Goal: Find contact information: Find contact information

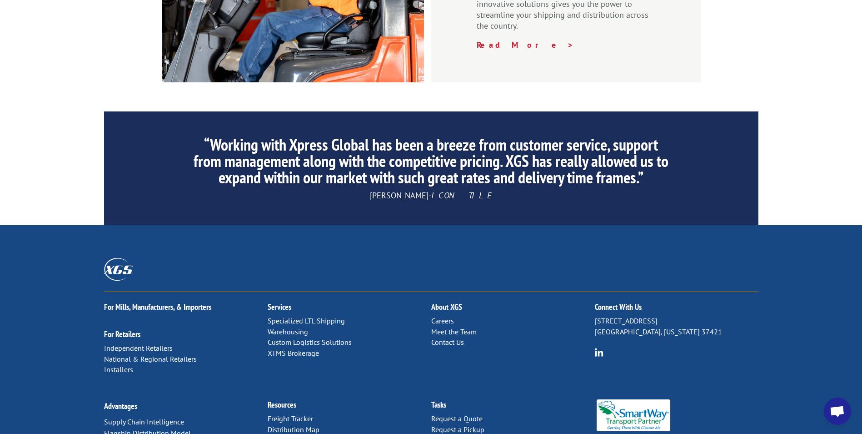
scroll to position [1366, 0]
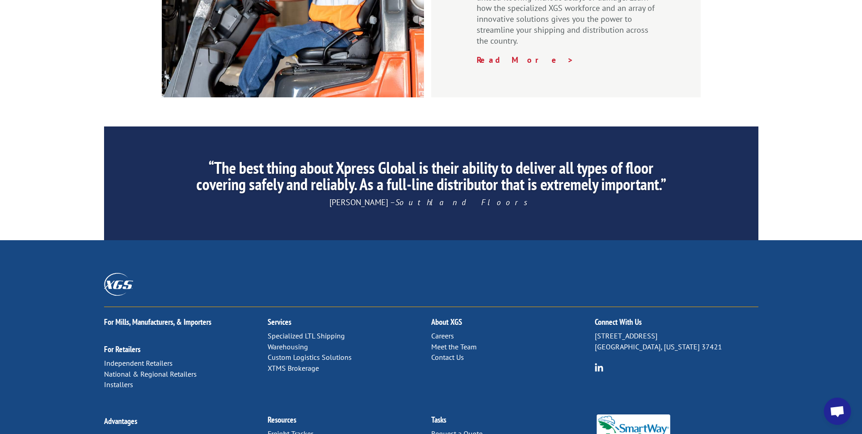
scroll to position [1364, 0]
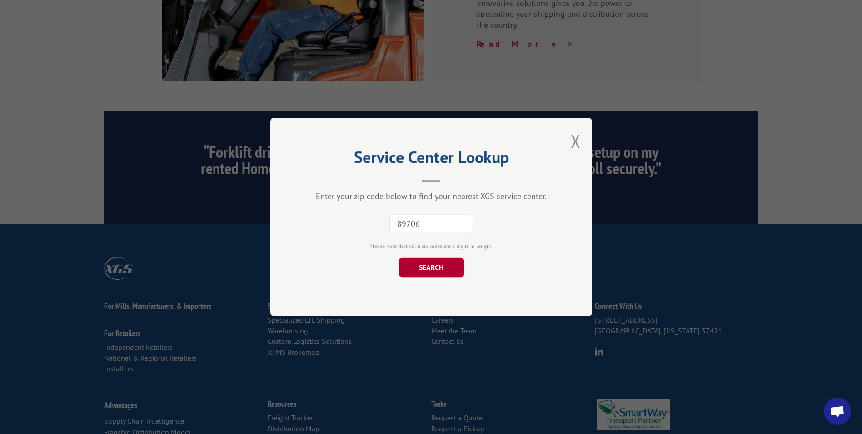
type input "89706"
click at [431, 264] on button "SEARCH" at bounding box center [431, 267] width 66 height 19
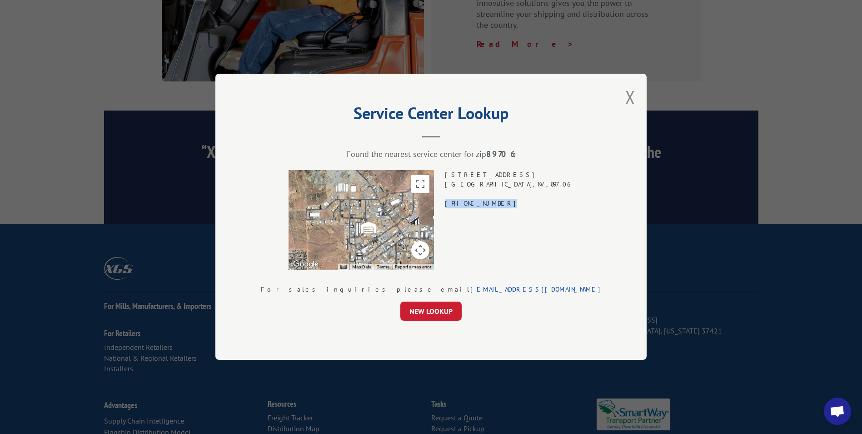
drag, startPoint x: 472, startPoint y: 201, endPoint x: 514, endPoint y: 202, distance: 41.8
click at [514, 202] on div "← Move left → Move right ↑ Move up ↓ Move down + Zoom in - Zoom out Home Jump l…" at bounding box center [431, 220] width 341 height 100
drag, startPoint x: 514, startPoint y: 202, endPoint x: 501, endPoint y: 201, distance: 13.6
copy div "(844) 947-7447"
click at [626, 99] on button "Close modal" at bounding box center [631, 97] width 10 height 24
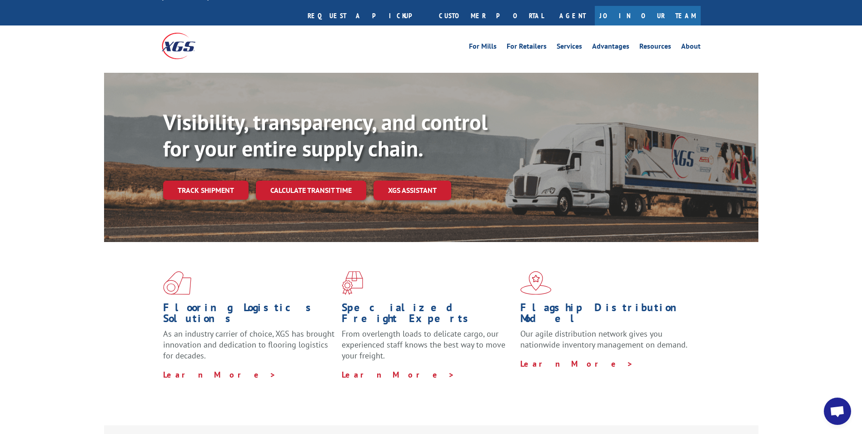
scroll to position [0, 0]
